Goal: Use online tool/utility: Utilize a website feature to perform a specific function

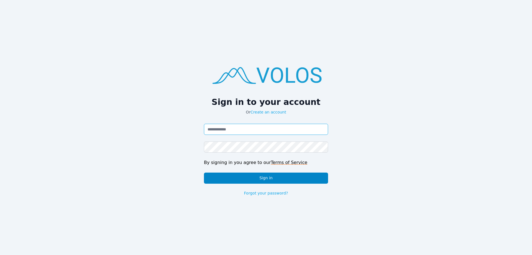
type input "**********"
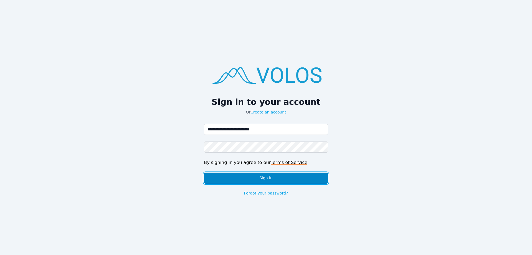
click at [313, 181] on button "Sign in" at bounding box center [266, 177] width 124 height 11
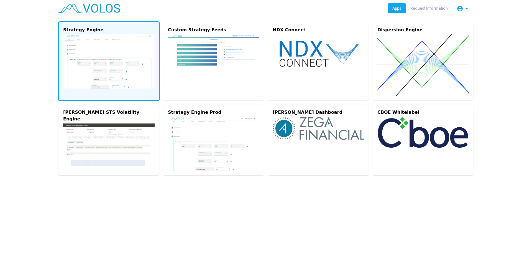
click at [141, 54] on img at bounding box center [109, 61] width 92 height 54
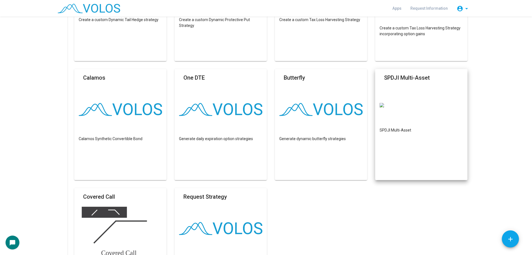
scroll to position [250, 0]
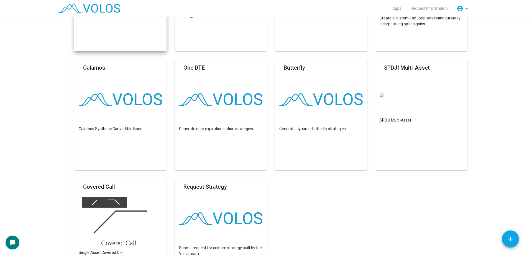
click at [524, 135] on as-strategy-engine-wrapper "**********" at bounding box center [266, 63] width 532 height 593
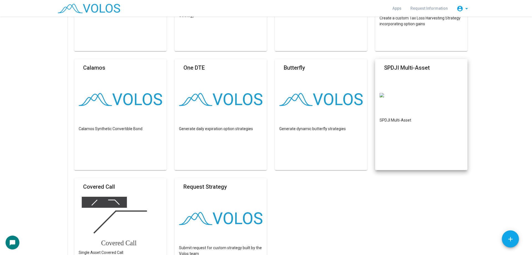
click at [418, 120] on mat-card "SPDJI Multi-Asset SPDJI Multi-Asset" at bounding box center [421, 114] width 92 height 111
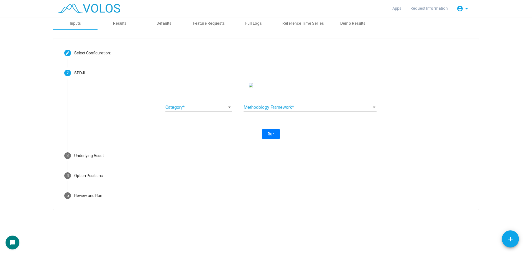
click at [209, 110] on span at bounding box center [197, 107] width 62 height 5
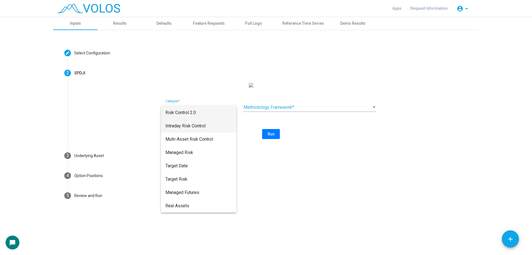
click at [208, 124] on span "Intraday Risk Control" at bounding box center [199, 125] width 67 height 13
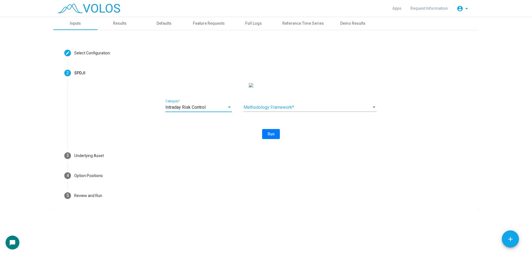
click at [299, 110] on span at bounding box center [308, 107] width 128 height 5
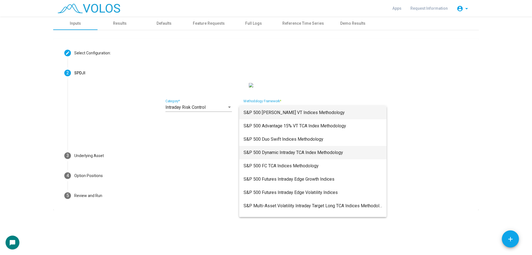
click at [347, 153] on span "S&P 500 Dynamic Intraday TCA Index Methodology" at bounding box center [313, 152] width 139 height 13
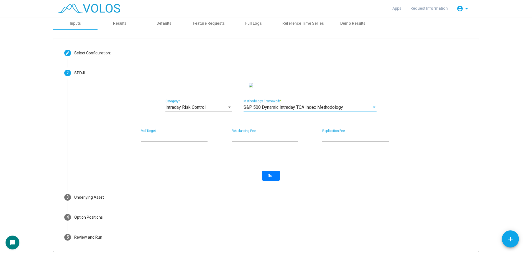
click at [324, 110] on span "S&P 500 Dynamic Intraday TCA Index Methodology" at bounding box center [294, 107] width 100 height 5
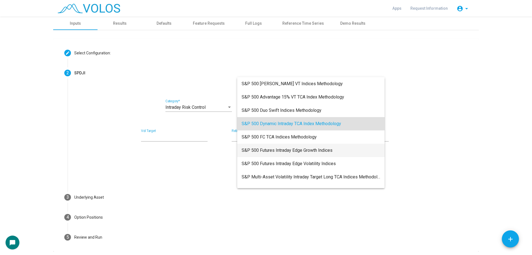
scroll to position [11, 0]
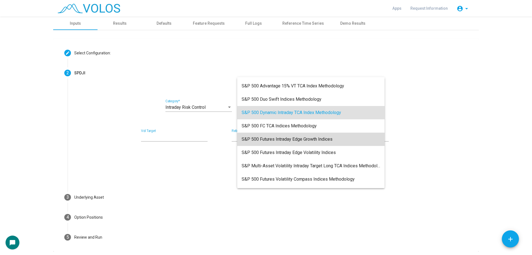
click at [332, 141] on span "S&P 500 Futures Intraday Edge Growth Indices" at bounding box center [311, 139] width 139 height 13
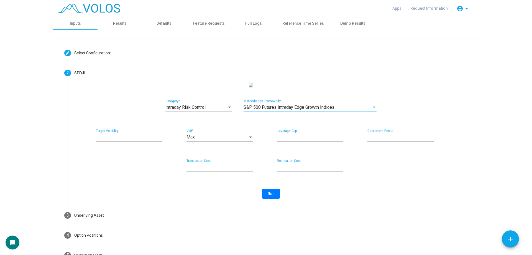
click at [376, 162] on div "Intraday Risk Control Category * S&P 500 Futures Intraday Edge Growth Indices M…" at bounding box center [271, 141] width 394 height 116
click at [350, 110] on div "S&P 500 Futures Intraday Edge Growth Indices" at bounding box center [308, 107] width 128 height 5
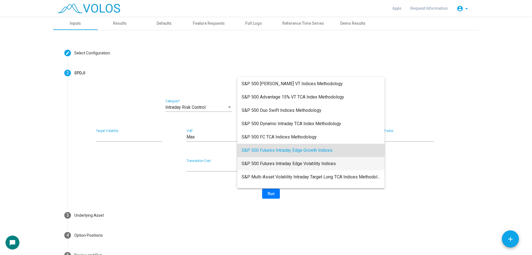
scroll to position [38, 0]
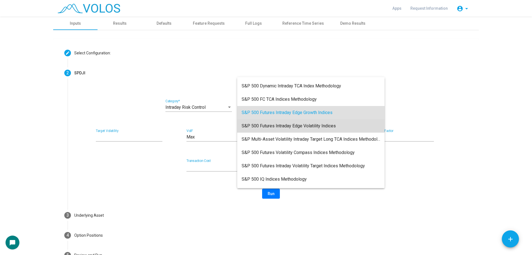
click at [352, 130] on span "S&P 500 Futures Intraday Edge Volatility Indices" at bounding box center [311, 125] width 139 height 13
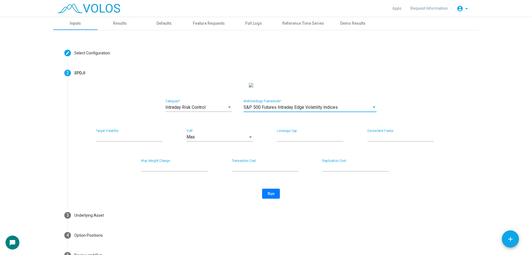
click at [434, 165] on div "** Max Weight Change * Transaction Cost * Replication Cost" at bounding box center [271, 168] width 394 height 18
click at [337, 112] on div "S&P 500 Futures Intraday Edge Volatility Indices Methodology Framework *" at bounding box center [310, 105] width 133 height 12
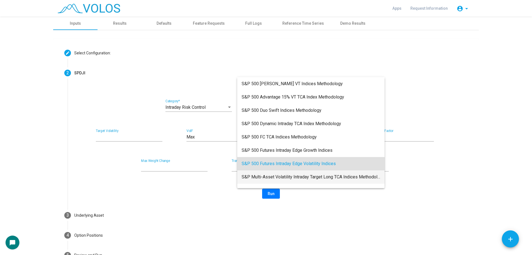
scroll to position [51, 0]
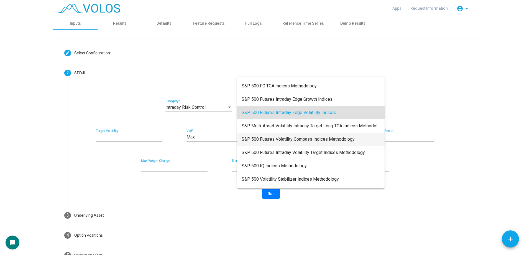
click at [344, 138] on span "S&P 500 Futures Volatility Compass Indices Methodology" at bounding box center [311, 139] width 139 height 13
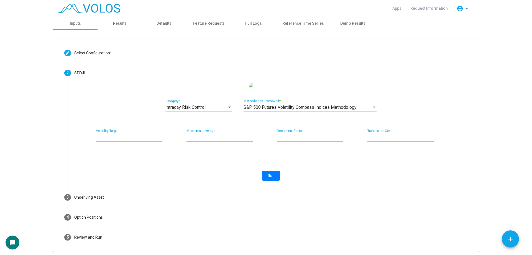
click at [344, 112] on div "S&P 500 Futures Volatility Compass Indices Methodology Methodology Framework *" at bounding box center [310, 105] width 133 height 12
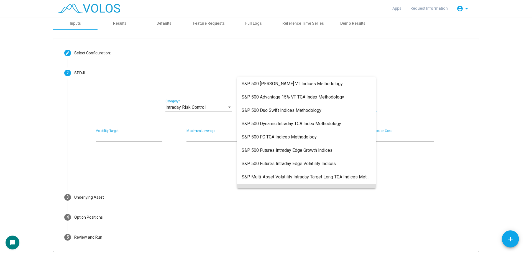
scroll to position [75, 0]
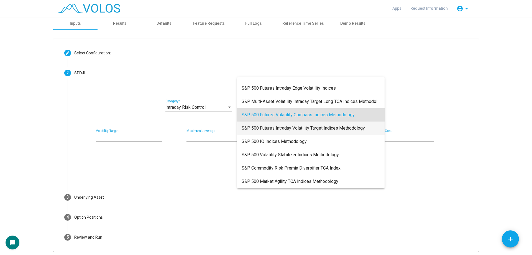
click at [345, 129] on span "S&P 500 Futures Intraday Volatility Target Indices Methodology" at bounding box center [311, 127] width 139 height 13
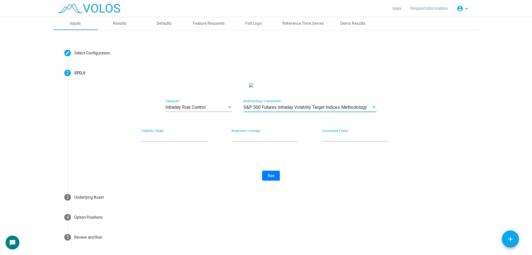
click at [344, 110] on span "S&P 500 Futures Intraday Volatility Target Indices Methodology" at bounding box center [305, 107] width 123 height 5
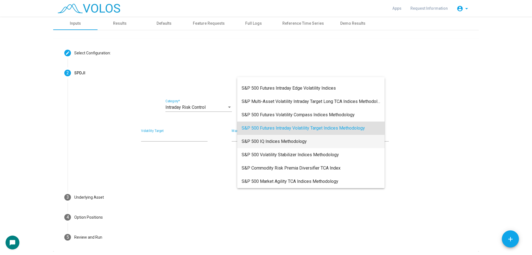
click at [348, 140] on span "S&P 500 IQ Indices Methodology" at bounding box center [311, 141] width 139 height 13
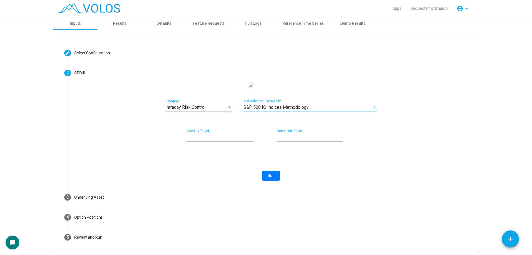
click at [348, 112] on div "S&P 500 IQ Indices Methodology Methodology Framework *" at bounding box center [310, 105] width 133 height 12
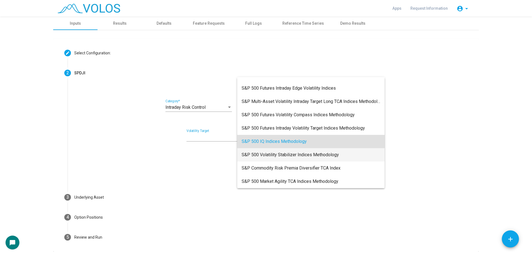
click at [357, 156] on span "S&P 500 Volatility Stabilizer Indices Methodology" at bounding box center [311, 154] width 139 height 13
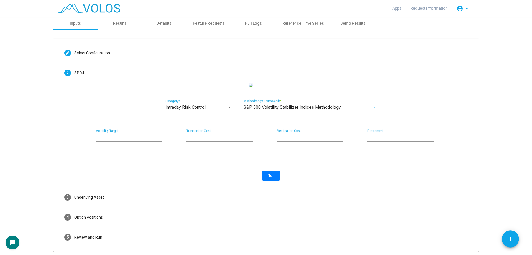
click at [359, 162] on div "Intraday Risk Control Category * S&P 500 Volatility Stabilizer Indices Methodol…" at bounding box center [271, 132] width 394 height 98
click at [523, 167] on as-strategy-engine-wrapper "**********" at bounding box center [266, 134] width 532 height 235
click at [197, 110] on span "Intraday Risk Control" at bounding box center [186, 107] width 40 height 5
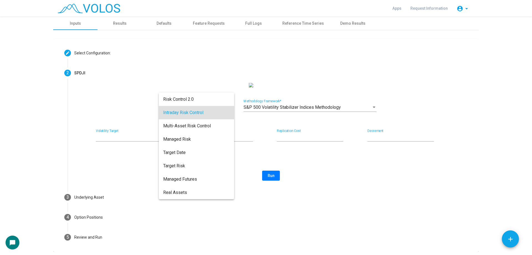
click at [4, 97] on div at bounding box center [266, 127] width 532 height 255
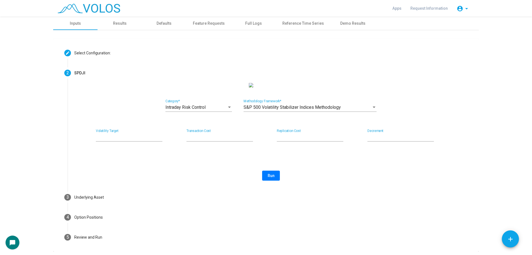
click at [289, 110] on span "S&P 500 Volatility Stabilizer Indices Methodology" at bounding box center [292, 107] width 97 height 5
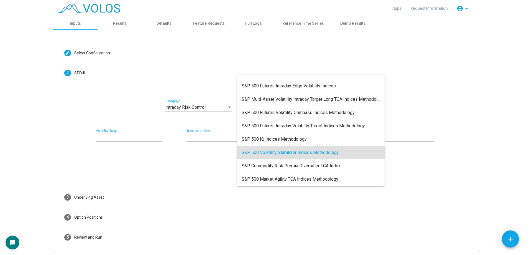
click at [526, 155] on div at bounding box center [266, 127] width 532 height 255
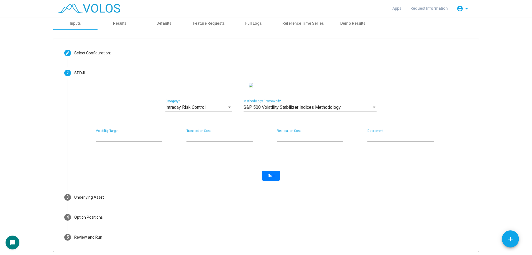
click at [204, 110] on span "Intraday Risk Control" at bounding box center [186, 107] width 40 height 5
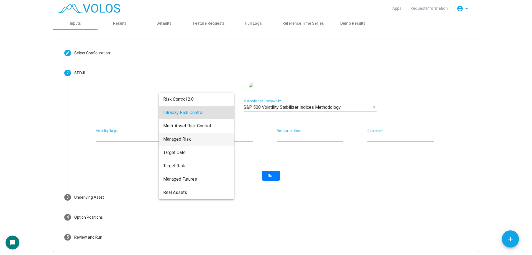
click at [210, 140] on span "Managed Risk" at bounding box center [196, 139] width 67 height 13
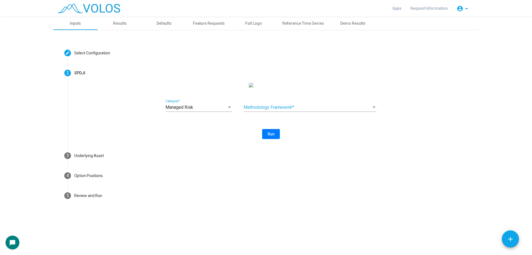
click at [292, 112] on div "Methodology Framework *" at bounding box center [310, 105] width 133 height 12
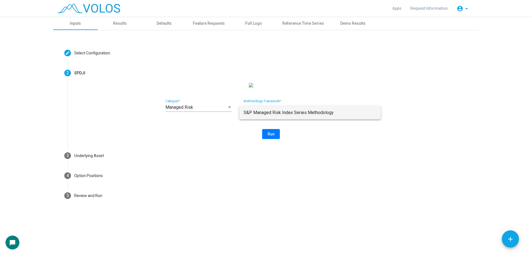
click at [344, 115] on span "S&P Managed Risk Index Series Methodology" at bounding box center [310, 112] width 133 height 13
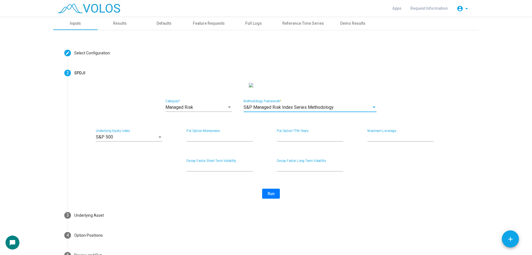
click at [373, 164] on div "Managed Risk Category * S&P Managed Risk Index Series Methodology Methodology F…" at bounding box center [271, 141] width 394 height 116
click at [268, 196] on span "Run" at bounding box center [271, 193] width 7 height 4
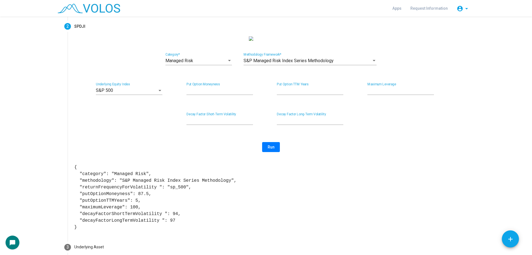
scroll to position [48, 0]
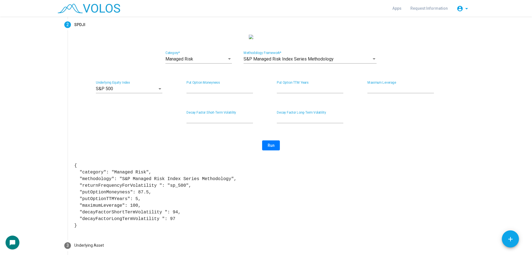
click at [23, 47] on as-strategy-engine-wrapper "**********" at bounding box center [266, 133] width 532 height 331
click at [449, 129] on div "** Decay Factor Short-Term Volatility ** Decay Factor Long-Term Volatility" at bounding box center [271, 120] width 394 height 18
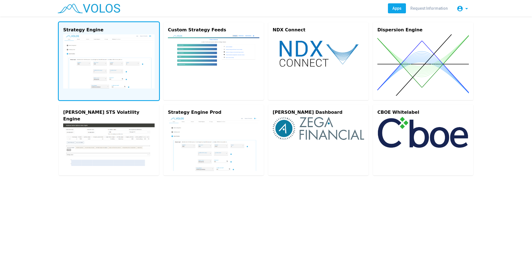
click at [87, 45] on img at bounding box center [109, 61] width 92 height 54
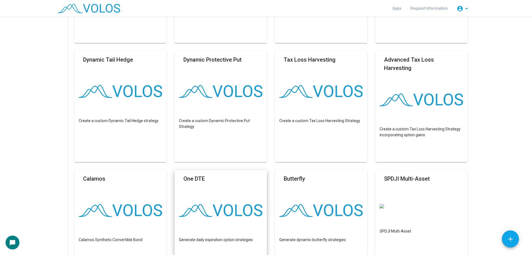
click at [205, 177] on mat-card-header "One DTE" at bounding box center [220, 180] width 83 height 12
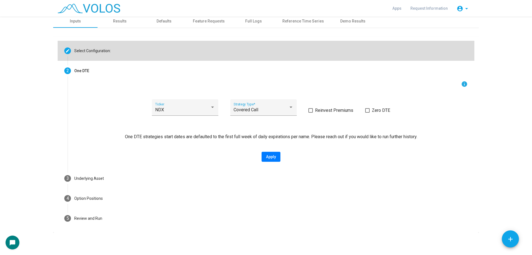
click at [130, 52] on mat-step-header "Editable create Select Configuration:" at bounding box center [266, 51] width 417 height 20
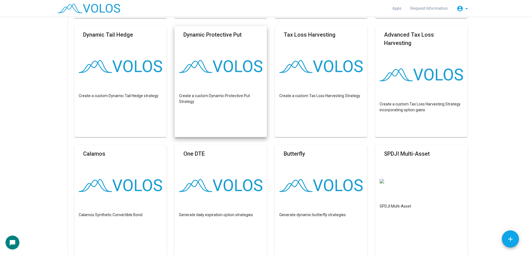
scroll to position [169, 0]
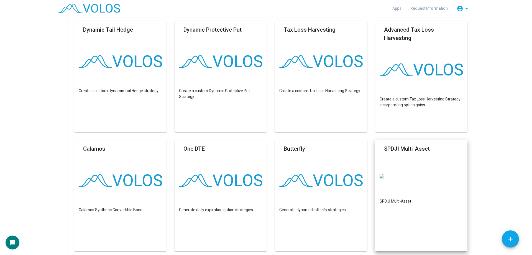
click at [384, 162] on mat-card "SPDJI Multi-Asset SPDJI Multi-Asset" at bounding box center [421, 195] width 92 height 111
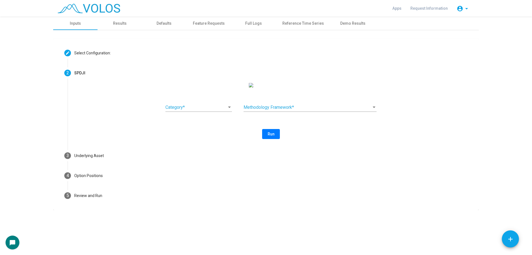
click at [197, 110] on span at bounding box center [197, 107] width 62 height 5
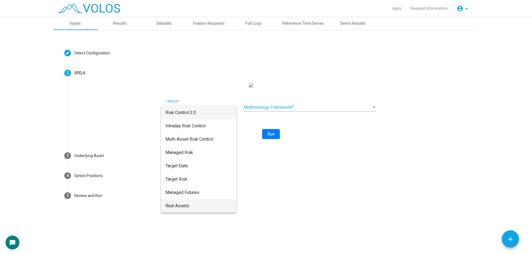
click at [204, 208] on span "Real Assets" at bounding box center [199, 205] width 67 height 13
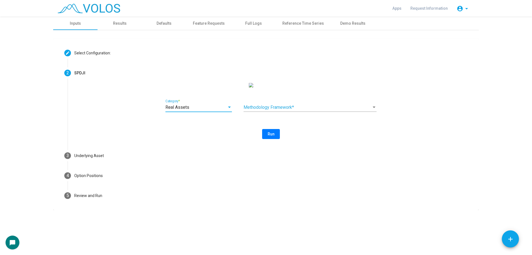
click at [304, 110] on span at bounding box center [308, 107] width 128 height 5
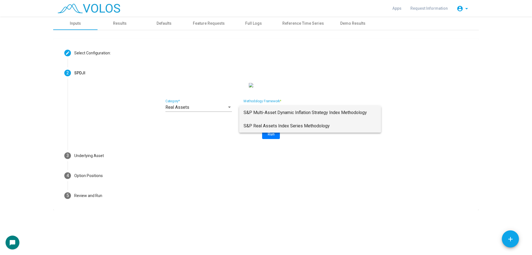
click at [330, 129] on span "S&P Real Assets Index Series Methodology" at bounding box center [310, 125] width 133 height 13
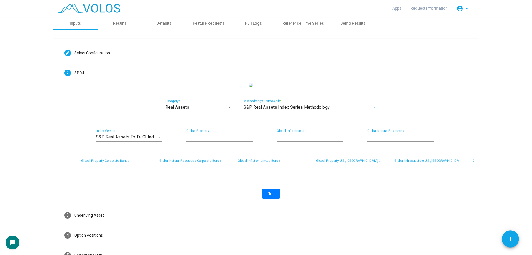
click at [328, 192] on div "Real Assets Category * S&P Real Assets Index Series Methodology Methodology Fra…" at bounding box center [271, 141] width 394 height 116
click at [316, 110] on span "S&P Real Assets Index Series Methodology" at bounding box center [287, 107] width 86 height 5
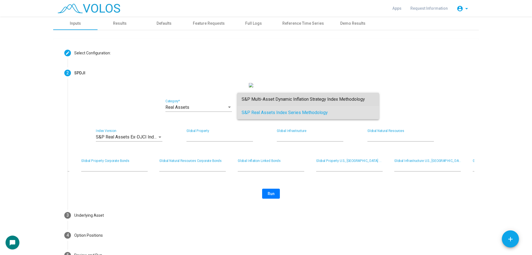
click at [326, 99] on span "S&P Multi-Asset Dynamic Inflation Strategy Index Methodology" at bounding box center [308, 99] width 133 height 13
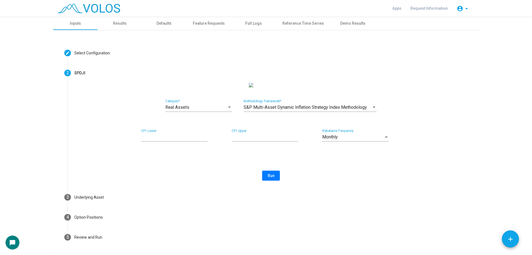
click at [318, 112] on div "S&P Multi-Asset Dynamic Inflation Strategy Index Methodology Methodology Framew…" at bounding box center [310, 105] width 133 height 12
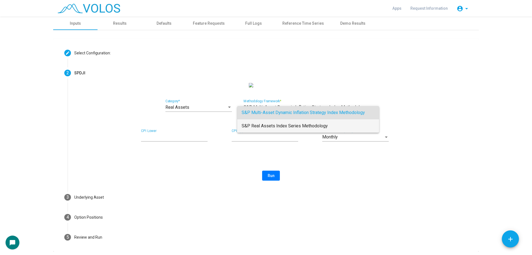
click at [323, 131] on span "S&P Real Assets Index Series Methodology" at bounding box center [308, 125] width 133 height 13
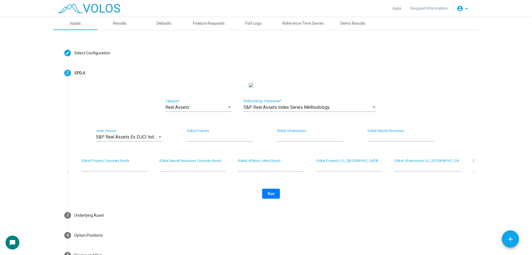
click at [344, 187] on div "Real Assets Category * S&P Real Assets Index Series Methodology Methodology Fra…" at bounding box center [271, 141] width 394 height 116
click at [215, 110] on div "Real Assets" at bounding box center [197, 107] width 62 height 5
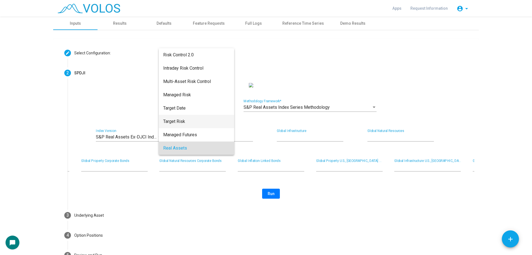
click at [194, 125] on span "Target Risk" at bounding box center [196, 121] width 67 height 13
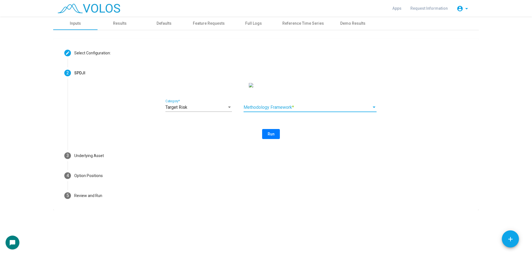
click at [284, 110] on span at bounding box center [308, 107] width 128 height 5
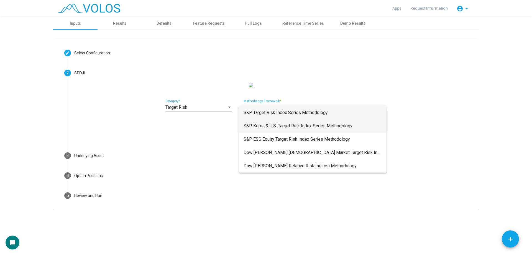
click at [337, 130] on span "S&P Korea & U.S. Target Risk Index Series Methodology" at bounding box center [313, 125] width 139 height 13
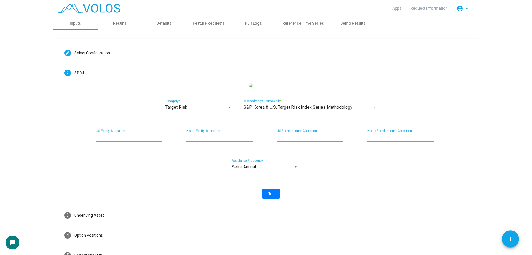
click at [327, 110] on span "S&P Korea & U.S. Target Risk Index Series Methodology" at bounding box center [298, 107] width 109 height 5
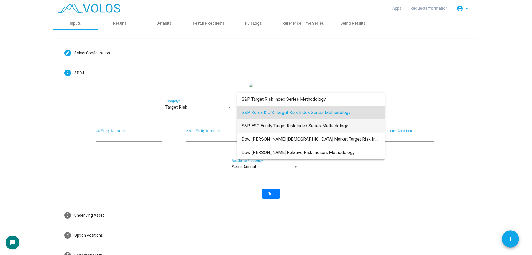
click at [321, 128] on span "S&P ESG Equity Target Risk Index Series Methodology" at bounding box center [311, 125] width 139 height 13
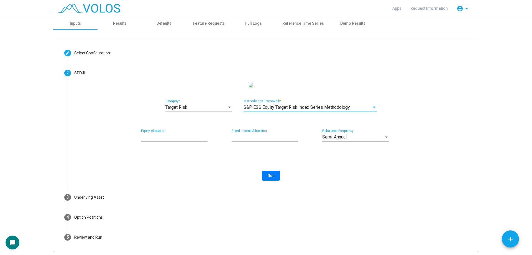
click at [310, 112] on div "S&P ESG Equity Target Risk Index Series Methodology Methodology Framework *" at bounding box center [310, 105] width 133 height 12
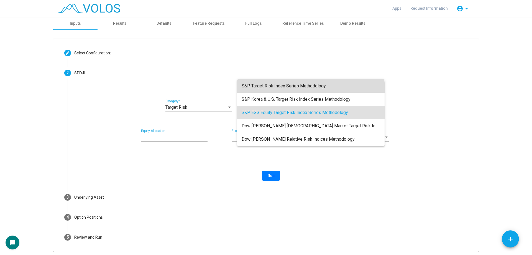
click at [311, 92] on span "S&P Target Risk Index Series Methodology" at bounding box center [311, 85] width 139 height 13
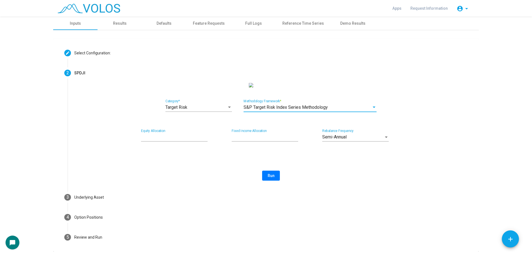
click at [214, 123] on div "Target Risk Category * S&P Target Risk Index Series Methodology Methodology Fra…" at bounding box center [271, 132] width 394 height 98
click at [268, 178] on span "Run" at bounding box center [271, 175] width 7 height 4
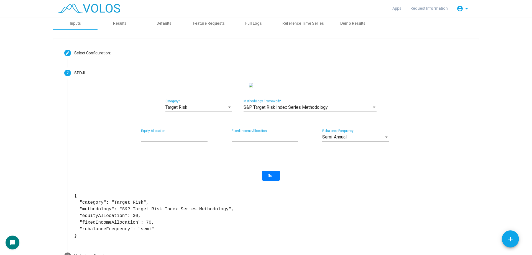
click at [213, 110] on div "Target Risk" at bounding box center [197, 107] width 62 height 5
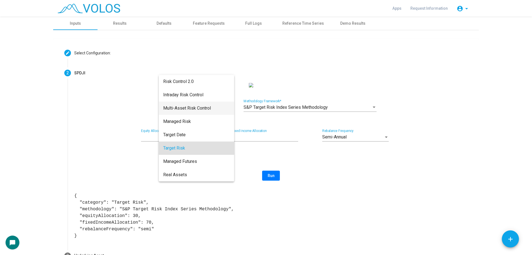
click at [213, 113] on span "Multi-Asset Risk Control" at bounding box center [196, 107] width 67 height 13
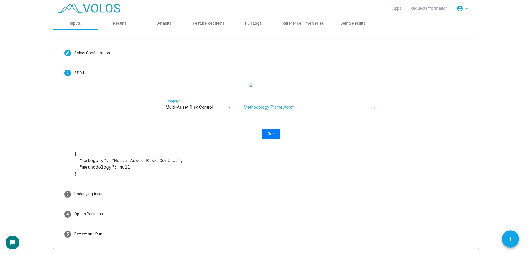
click at [328, 110] on span at bounding box center [308, 107] width 128 height 5
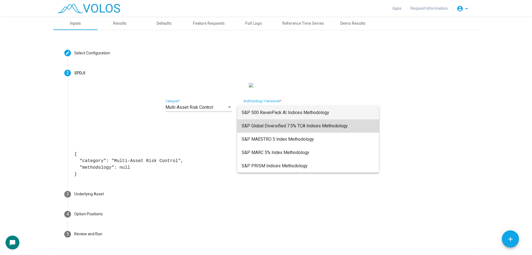
click at [343, 128] on span "S&P Global Diversified 7.5% TCA Indices Methodology" at bounding box center [308, 125] width 133 height 13
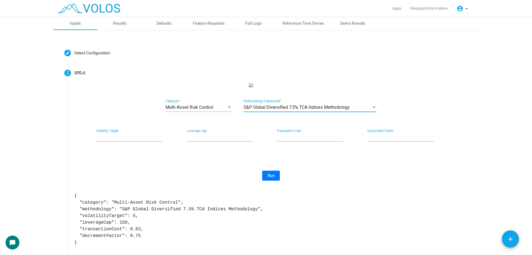
click at [354, 162] on div "Multi-Asset Risk Control Category * S&P Global Diversified 7.5% TCA Indices Met…" at bounding box center [271, 164] width 394 height 163
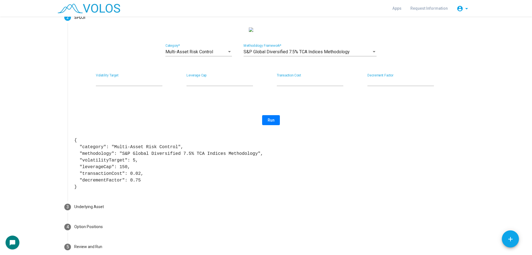
scroll to position [48, 0]
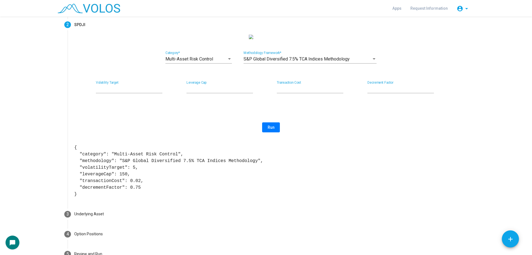
click at [114, 54] on div "Multi-Asset Risk Control Category * S&P Global Diversified 7.5% TCA Indices Met…" at bounding box center [271, 116] width 394 height 163
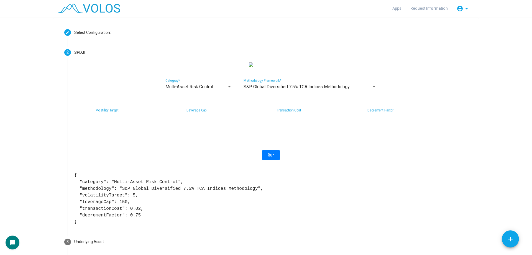
scroll to position [0, 0]
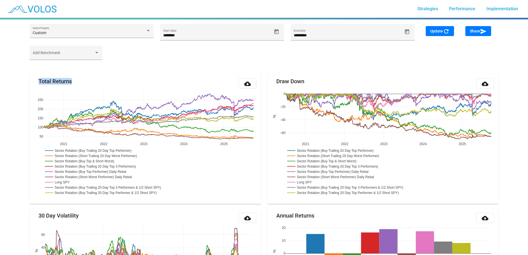
drag, startPoint x: 38, startPoint y: 80, endPoint x: 76, endPoint y: 80, distance: 38.3
click at [76, 80] on mat-card-header "Total Returns cloud_download" at bounding box center [145, 83] width 222 height 10
click at [80, 80] on mat-card-header "Total Returns cloud_download" at bounding box center [145, 83] width 222 height 10
click at [62, 80] on mat-card-title "Total Returns" at bounding box center [55, 81] width 33 height 6
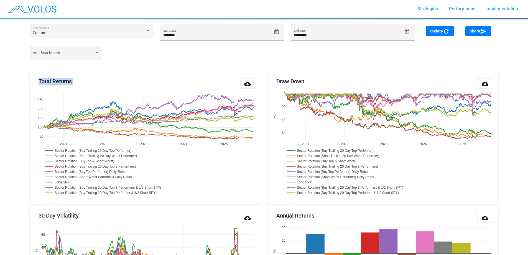
click at [62, 80] on mat-card-title "Total Returns" at bounding box center [55, 81] width 33 height 6
click at [50, 77] on mat-card "Total Returns cloud_download 2021 2022 2023 2024 2025 50 100 150 200 250 Sector…" at bounding box center [145, 139] width 231 height 130
